Goal: Transaction & Acquisition: Purchase product/service

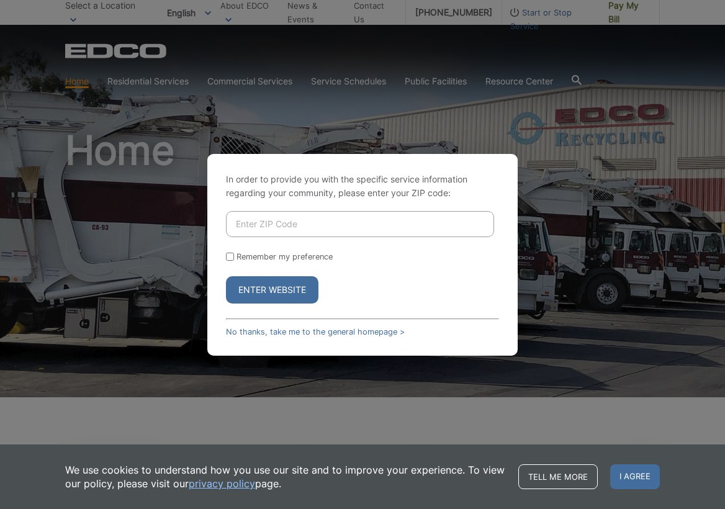
click at [267, 223] on input "Enter ZIP Code" at bounding box center [360, 224] width 268 height 26
type input "92069"
click at [272, 289] on button "Enter Website" at bounding box center [272, 289] width 92 height 27
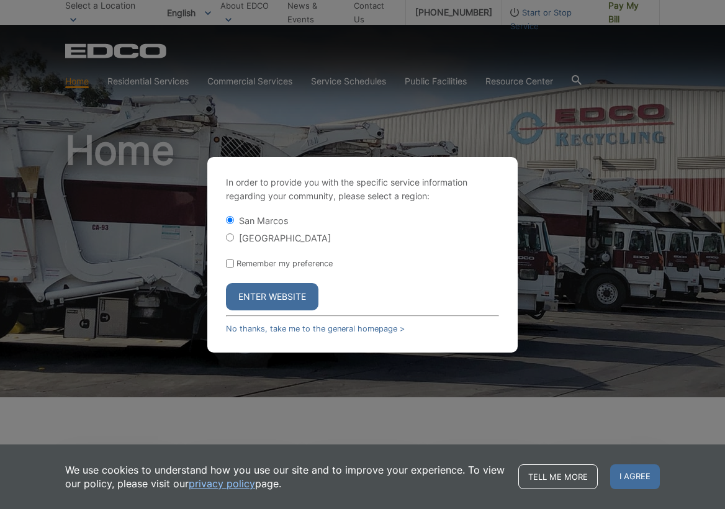
click at [271, 299] on button "Enter Website" at bounding box center [272, 296] width 92 height 27
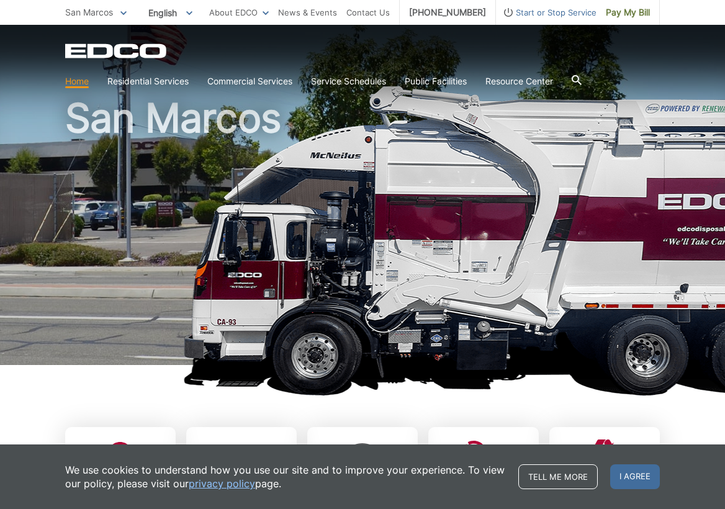
scroll to position [34, 0]
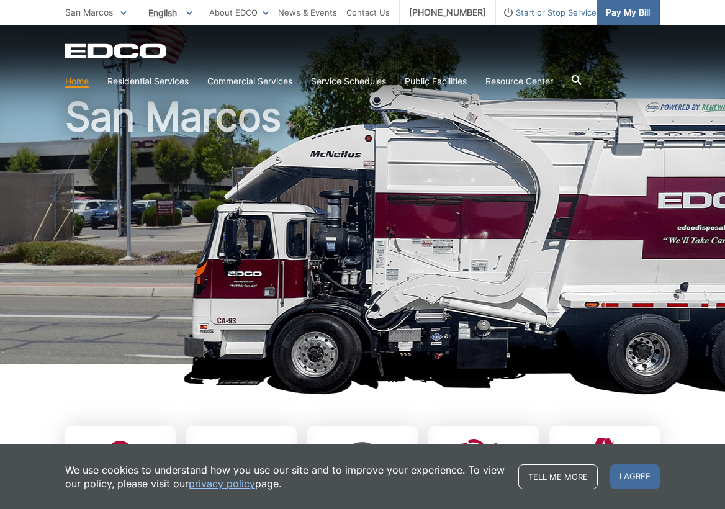
click at [636, 14] on span "Pay My Bill" at bounding box center [628, 13] width 44 height 14
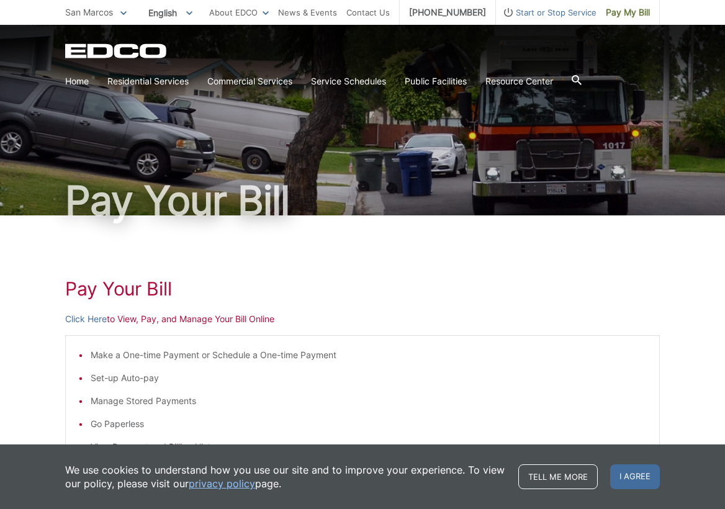
scroll to position [6, 0]
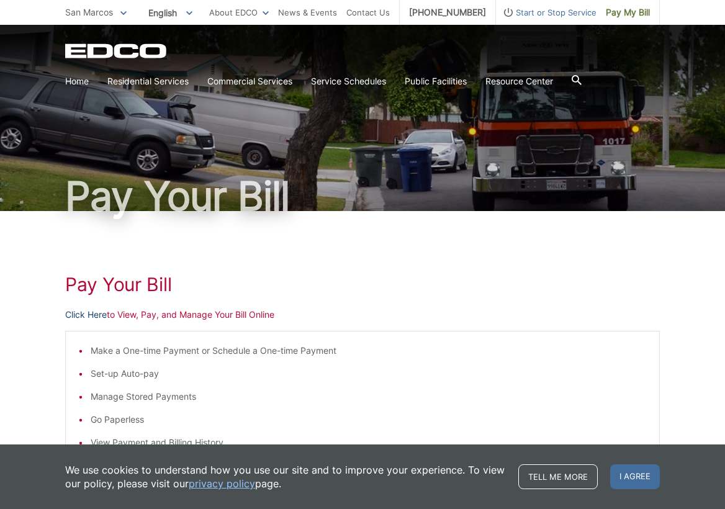
click at [94, 316] on link "Click Here" at bounding box center [86, 315] width 42 height 14
